Goal: Communication & Community: Answer question/provide support

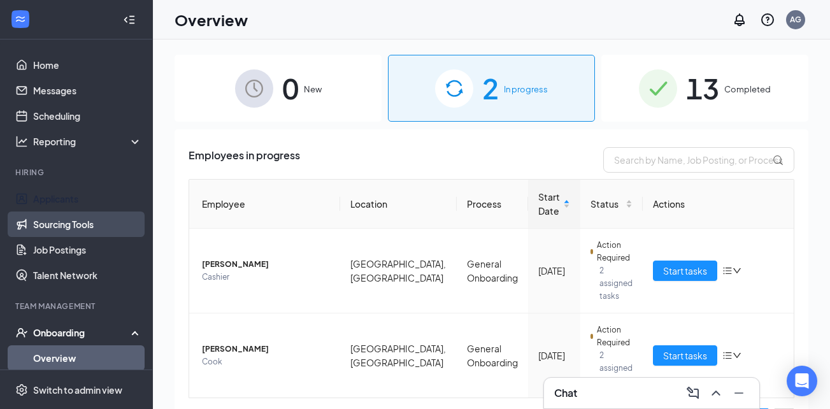
drag, startPoint x: 59, startPoint y: 198, endPoint x: 90, endPoint y: 221, distance: 39.1
click at [59, 198] on link "Applicants" at bounding box center [87, 198] width 109 height 25
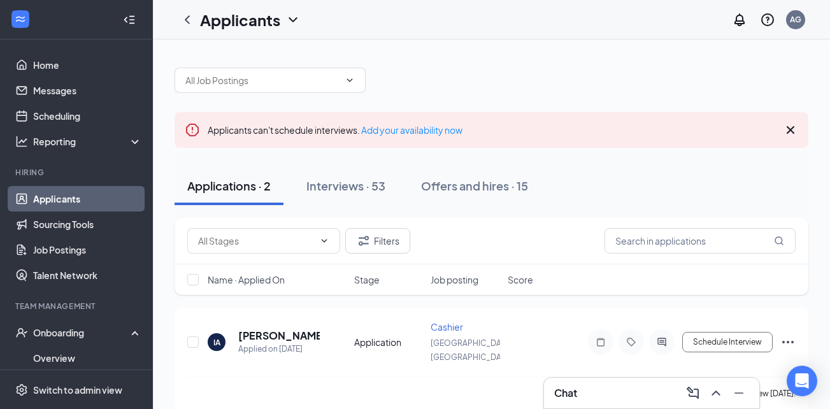
scroll to position [64, 0]
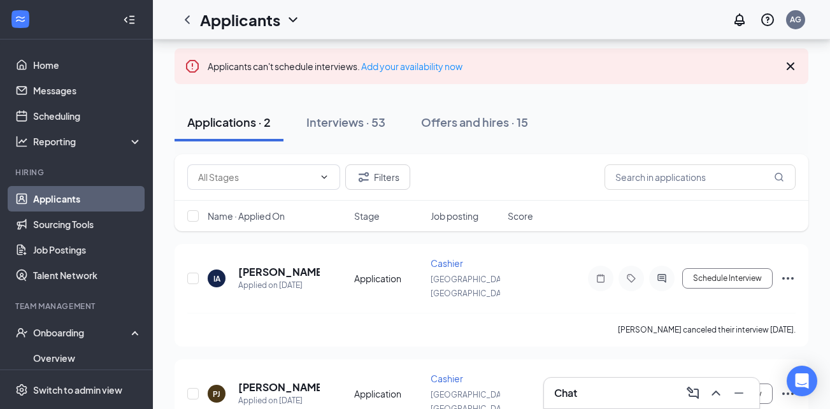
drag, startPoint x: 365, startPoint y: 119, endPoint x: 518, endPoint y: 368, distance: 292.9
click at [365, 120] on div "Interviews · 53" at bounding box center [346, 122] width 79 height 16
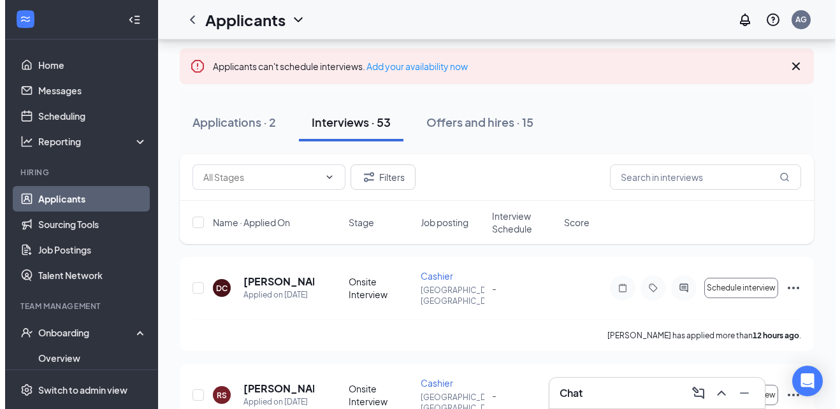
scroll to position [127, 0]
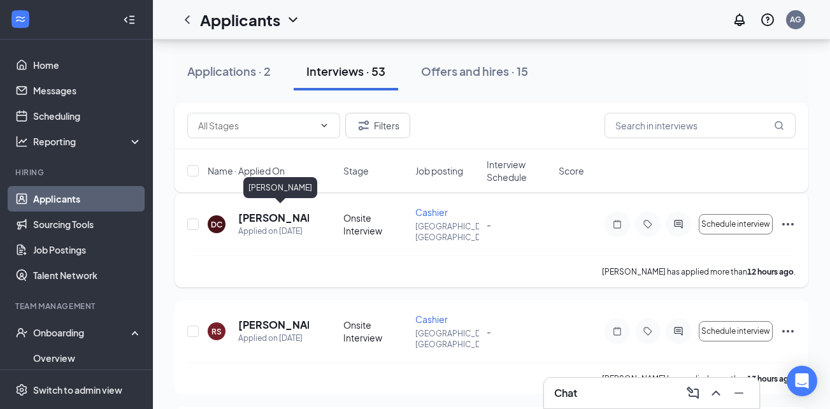
click at [289, 212] on h5 "[PERSON_NAME]" at bounding box center [273, 218] width 71 height 14
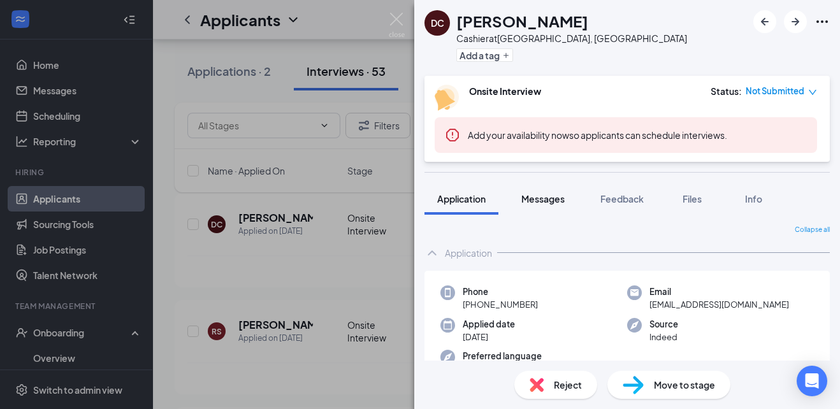
click at [555, 203] on span "Messages" at bounding box center [542, 198] width 43 height 11
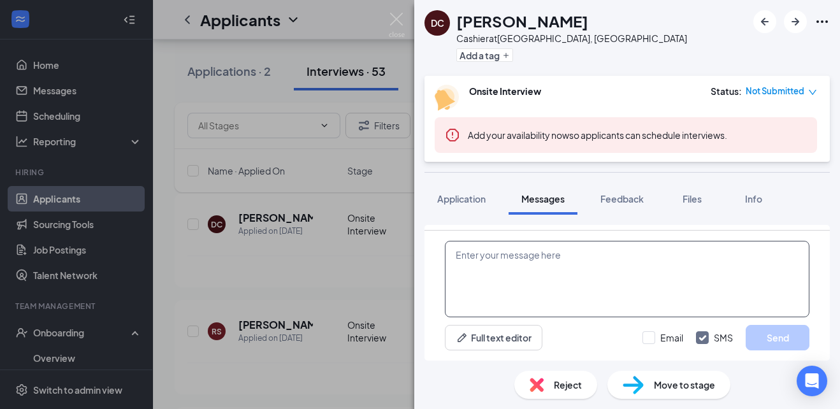
scroll to position [331, 0]
click at [673, 274] on textarea at bounding box center [627, 279] width 365 height 76
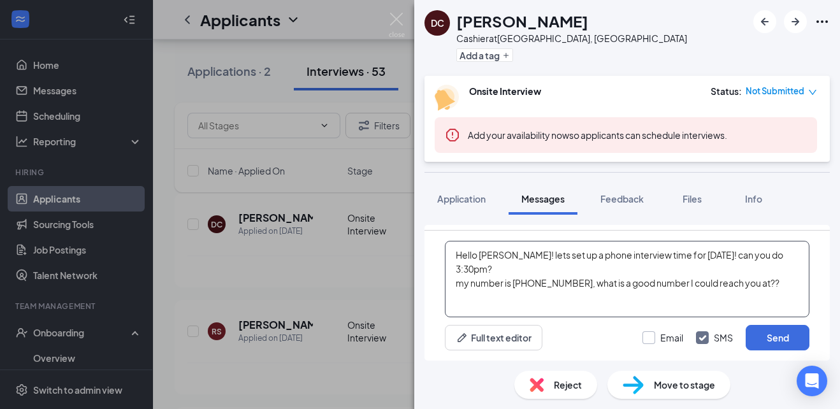
type textarea "Hello [PERSON_NAME]! lets set up a phone interview time for [DATE]! can you do …"
click at [649, 340] on input "Email" at bounding box center [662, 337] width 41 height 13
checkbox input "true"
click at [784, 338] on button "Send" at bounding box center [778, 337] width 64 height 25
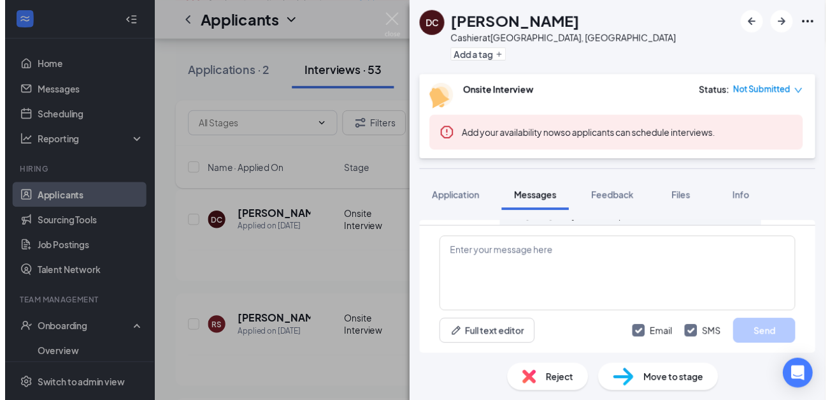
scroll to position [579, 0]
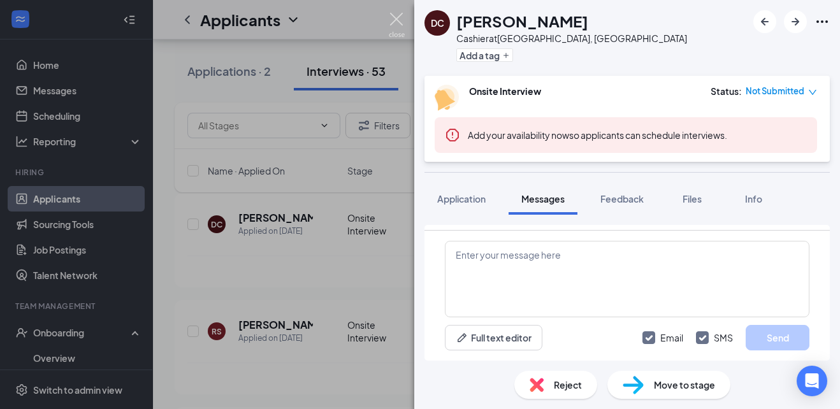
click at [398, 22] on img at bounding box center [397, 25] width 16 height 25
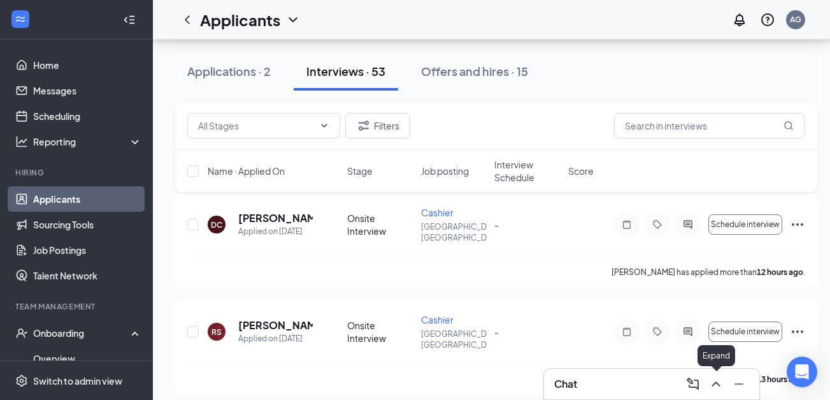
click at [718, 381] on icon "ChevronUp" at bounding box center [716, 383] width 15 height 15
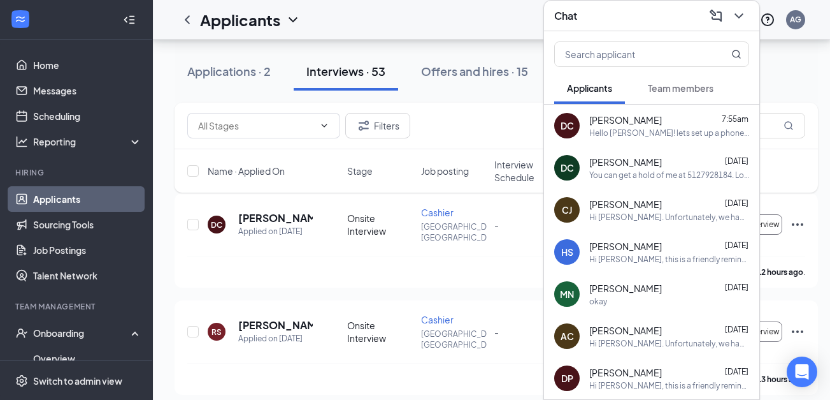
click at [744, 8] on icon "ChevronDown" at bounding box center [739, 15] width 15 height 15
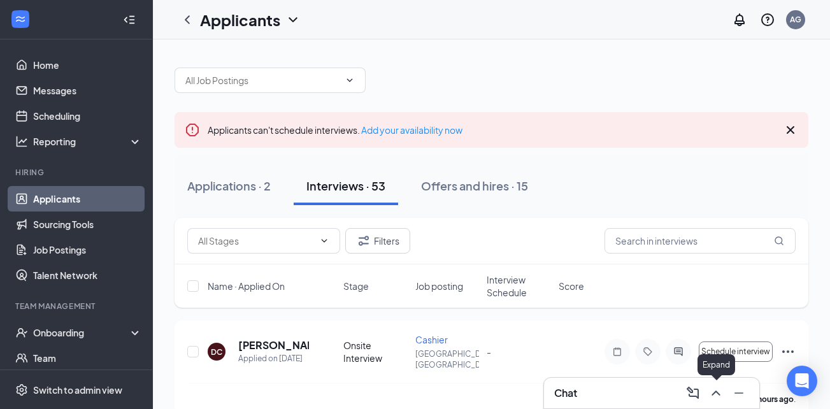
click at [716, 389] on icon "ChevronUp" at bounding box center [716, 393] width 15 height 15
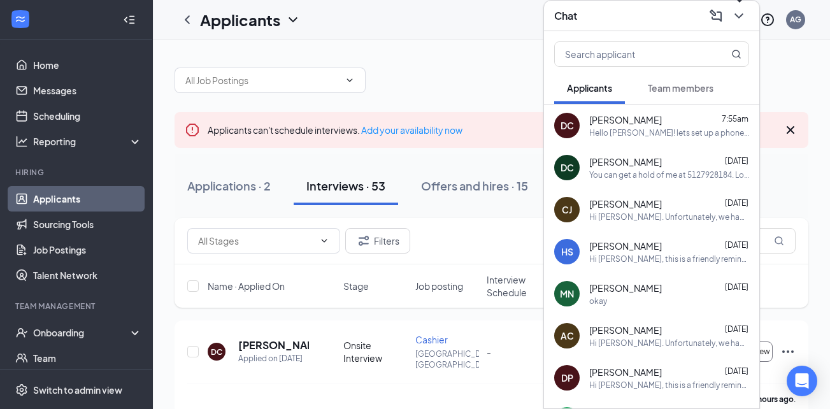
click at [738, 15] on icon "ChevronDown" at bounding box center [739, 15] width 8 height 5
